Goal: Transaction & Acquisition: Purchase product/service

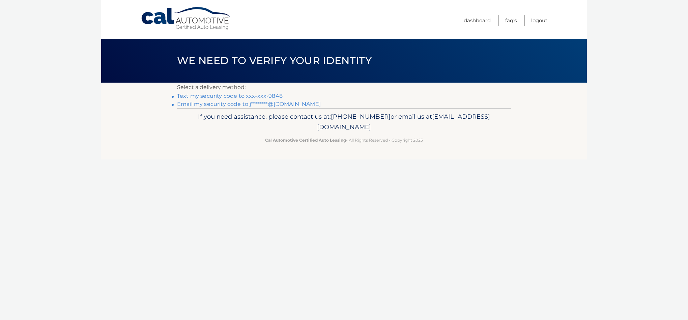
click at [269, 99] on link "Text my security code to xxx-xxx-9848" at bounding box center [230, 96] width 106 height 6
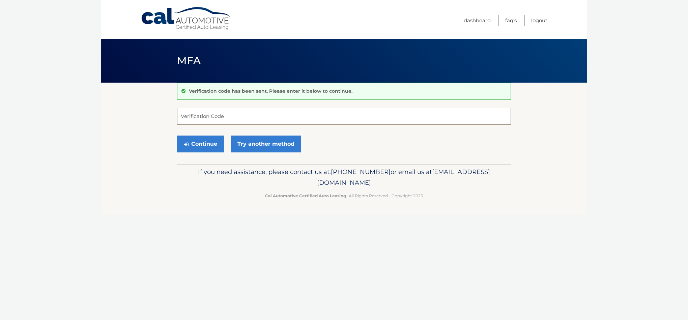
click at [236, 122] on input "Verification Code" at bounding box center [344, 116] width 334 height 17
type input "300075"
click at [212, 153] on button "Continue" at bounding box center [200, 144] width 47 height 17
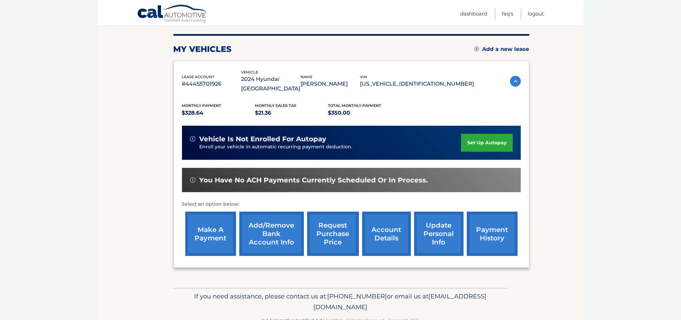
scroll to position [91, 0]
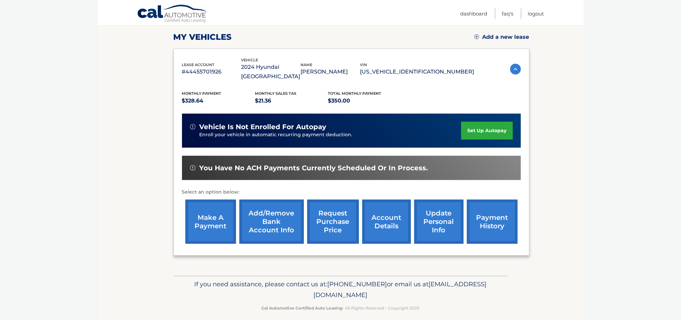
click at [226, 212] on link "make a payment" at bounding box center [210, 222] width 51 height 44
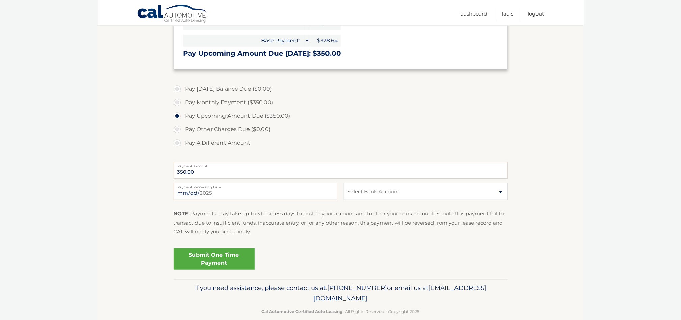
scroll to position [152, 0]
click at [330, 199] on input "[DATE]" at bounding box center [255, 191] width 164 height 17
type input "[DATE]"
click at [499, 199] on select "Select Bank Account Checking SOFI BANK, NATIONAL ASSOCIATION *****0592 Checking…" at bounding box center [426, 191] width 164 height 17
select select "MmZlYjgxYzQtNzcyNC00NWM0LTgwMWQtMzM2ODY5YjIxZTBh"
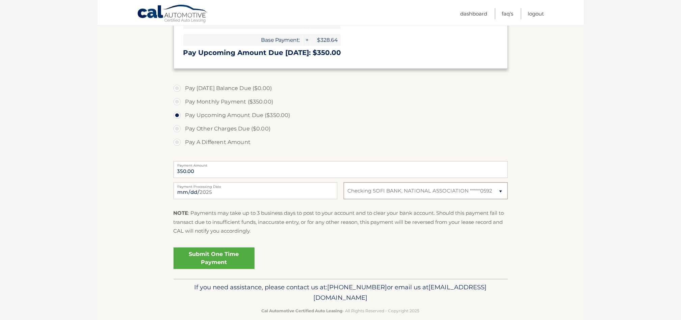
click at [344, 199] on select "Select Bank Account Checking SOFI BANK, NATIONAL ASSOCIATION *****0592 Checking…" at bounding box center [426, 191] width 164 height 17
click at [540, 234] on section "Account Overview | Make a Payment Payment Information Today's Balance Due: = $0…" at bounding box center [341, 105] width 486 height 348
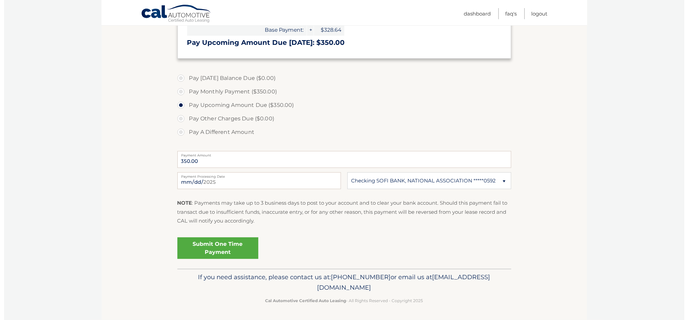
scroll to position [257, 0]
click at [226, 238] on link "Submit One Time Payment" at bounding box center [213, 249] width 81 height 22
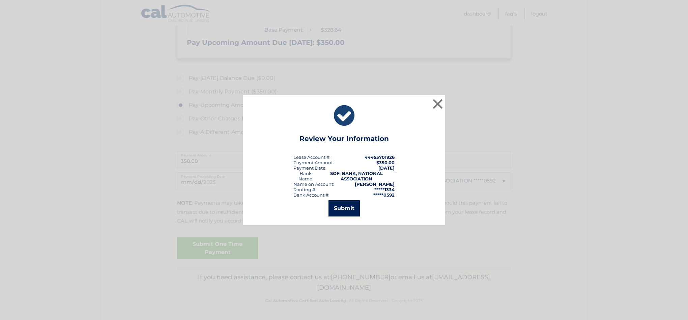
click at [345, 210] on button "Submit" at bounding box center [344, 208] width 31 height 16
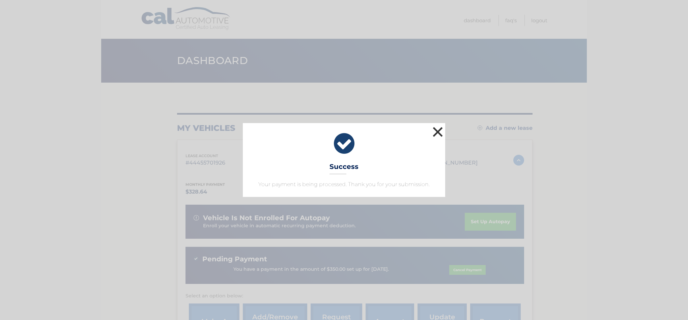
click at [438, 125] on button "×" at bounding box center [437, 131] width 13 height 13
